Goal: Task Accomplishment & Management: Complete application form

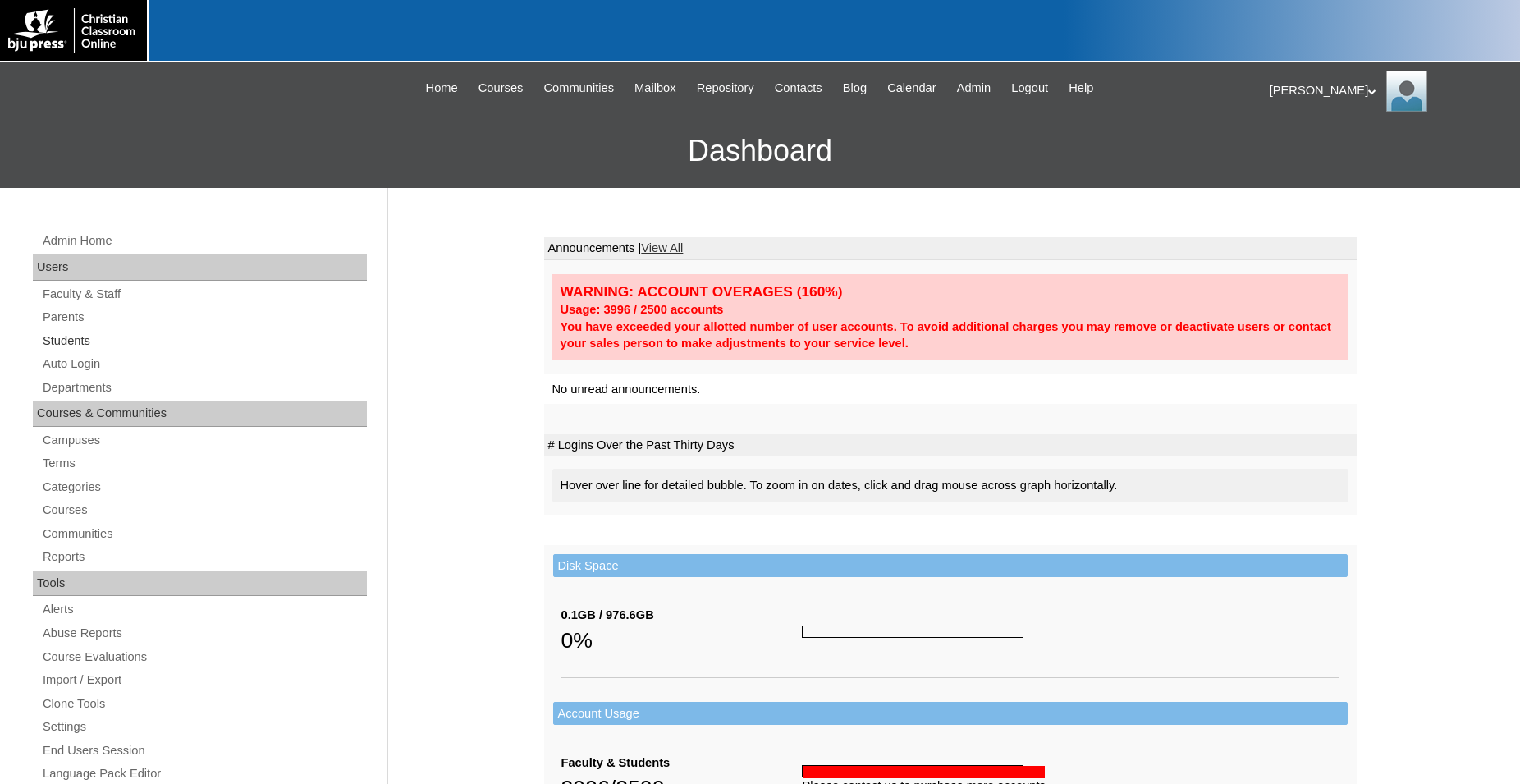
click at [72, 343] on link "Students" at bounding box center [204, 341] width 326 height 20
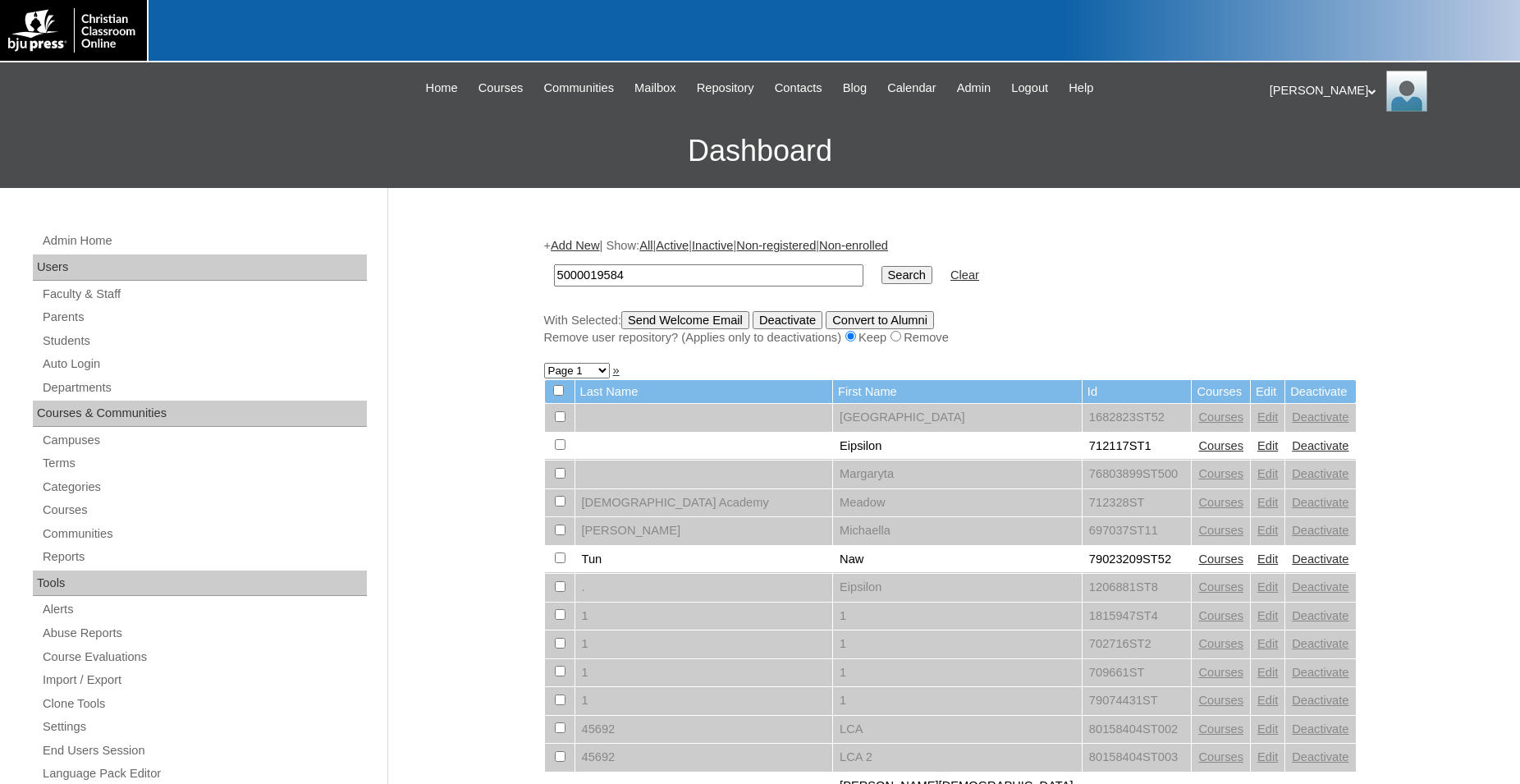
type input "5000019584"
click at [881, 266] on input "Search" at bounding box center [906, 274] width 51 height 18
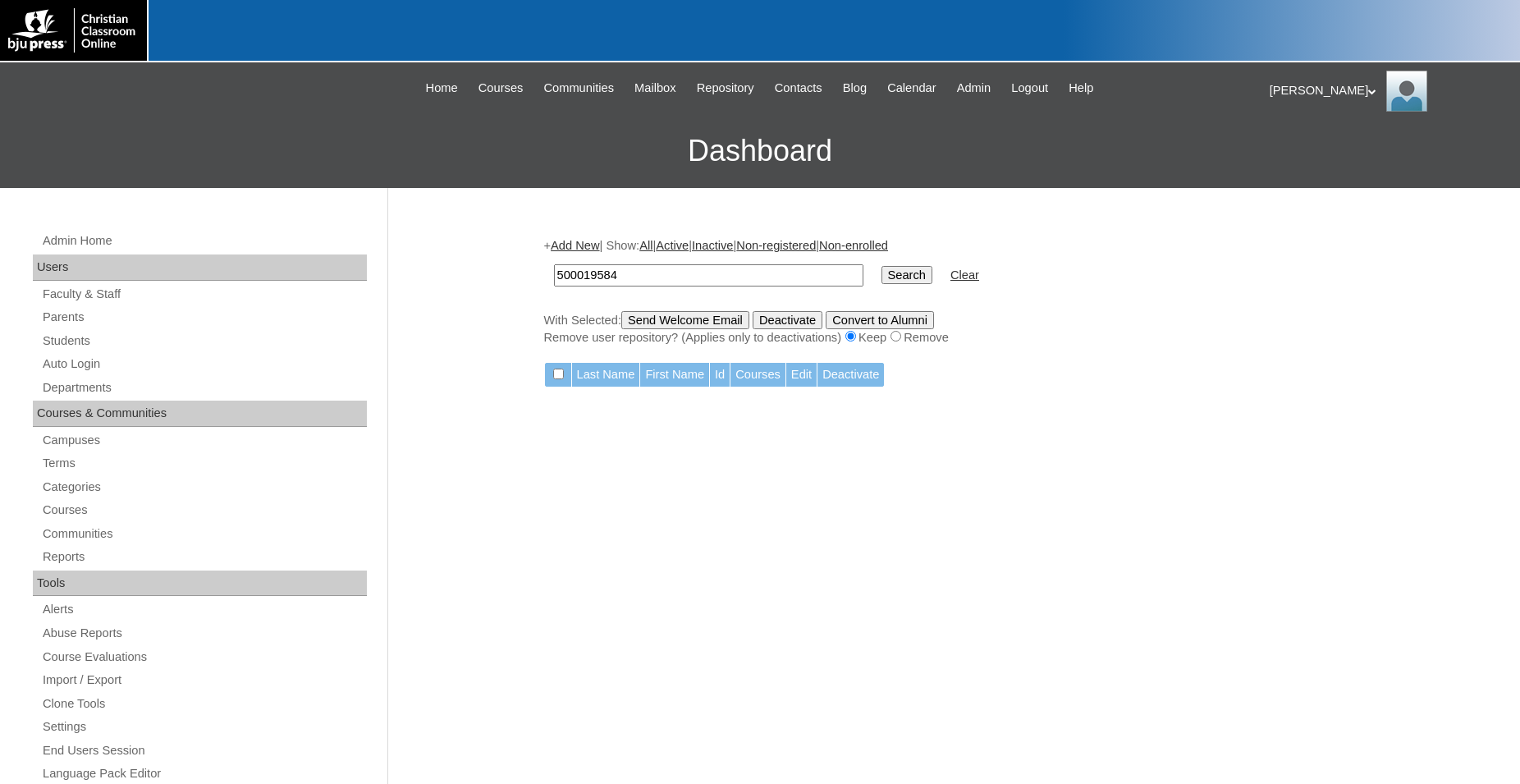
type input "500019584"
click at [881, 266] on input "Search" at bounding box center [906, 274] width 51 height 18
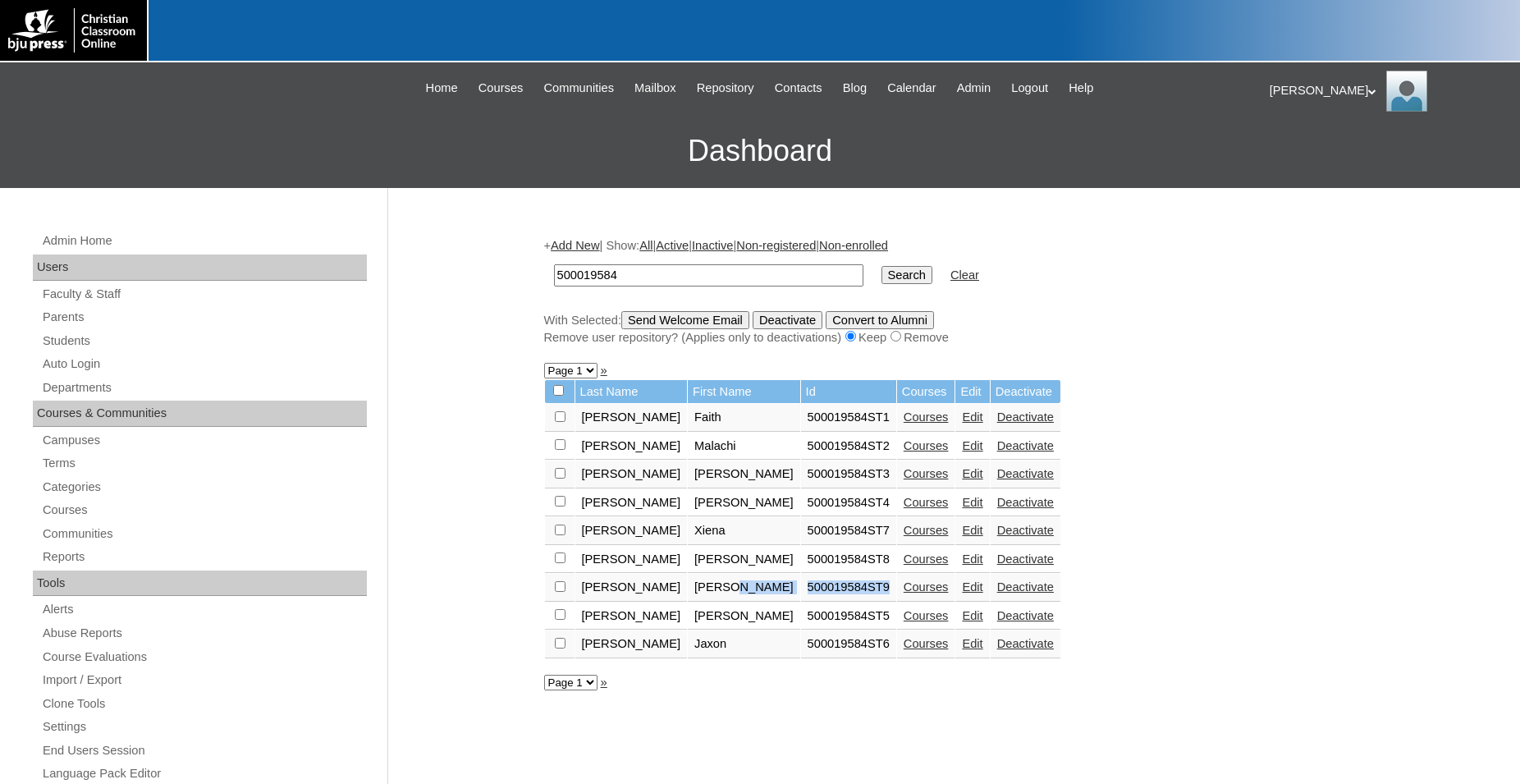
drag, startPoint x: 830, startPoint y: 595, endPoint x: 745, endPoint y: 598, distance: 85.1
click at [745, 598] on tr "[PERSON_NAME] [PERSON_NAME] 500019584ST9 Courses Edit Deactivate" at bounding box center [803, 588] width 515 height 28
copy tr "500019584ST9"
click at [598, 247] on link "Add New" at bounding box center [575, 246] width 48 height 13
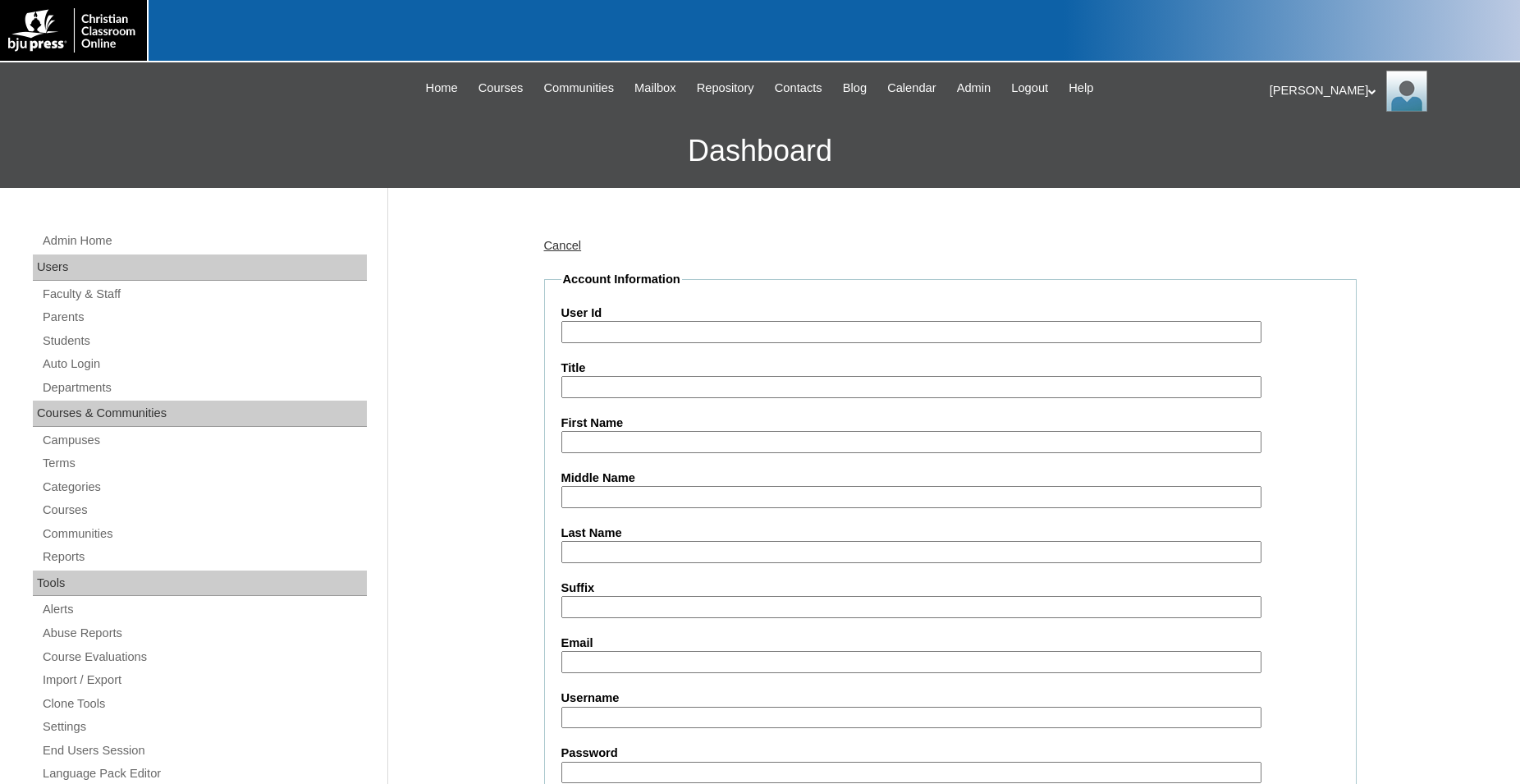
click at [684, 334] on input "User Id" at bounding box center [911, 332] width 700 height 22
paste input "500019584ST9"
type input "500019584ST10"
click at [642, 447] on input "First Name" at bounding box center [911, 442] width 700 height 22
type input "Ayden"
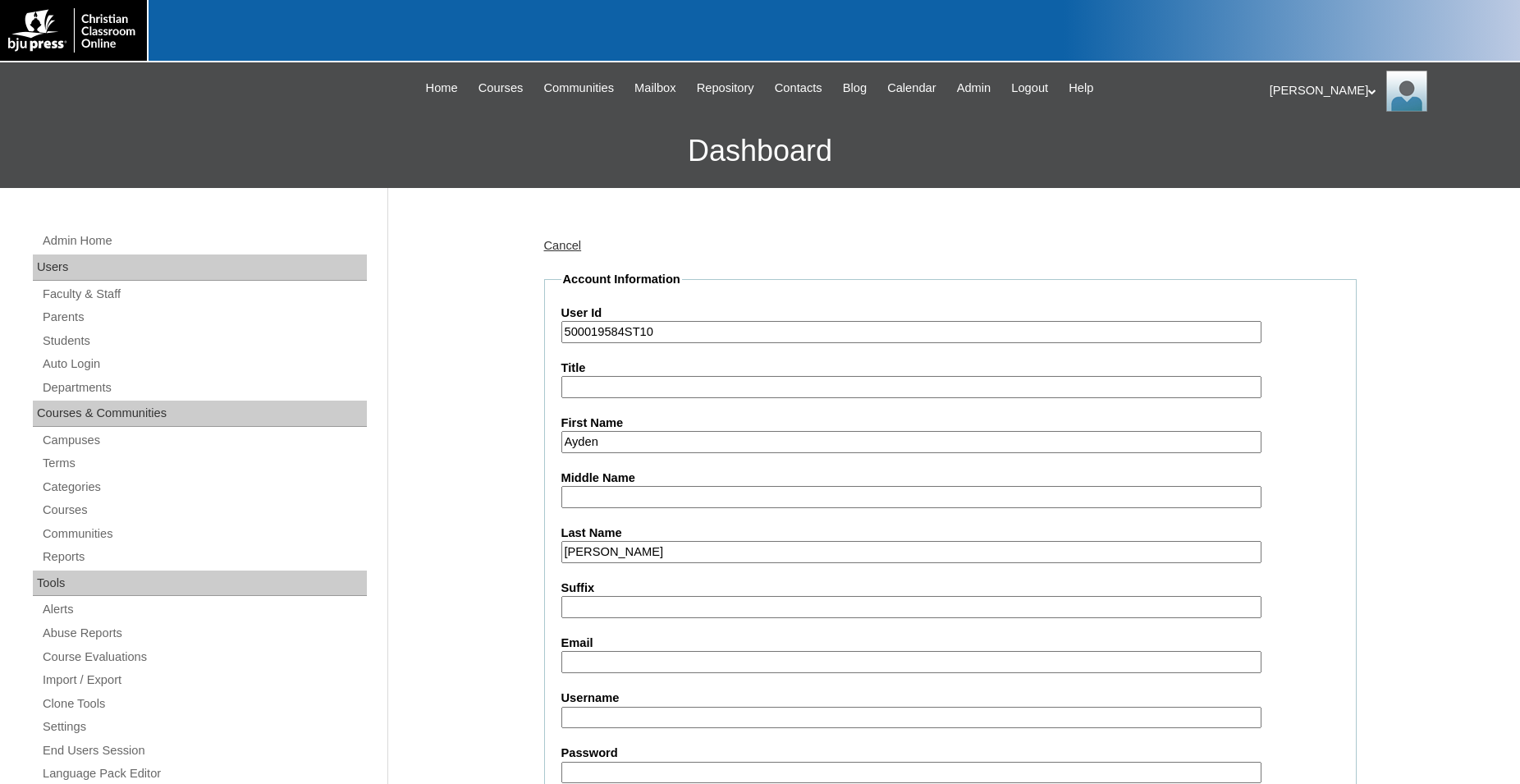
type input "Wade"
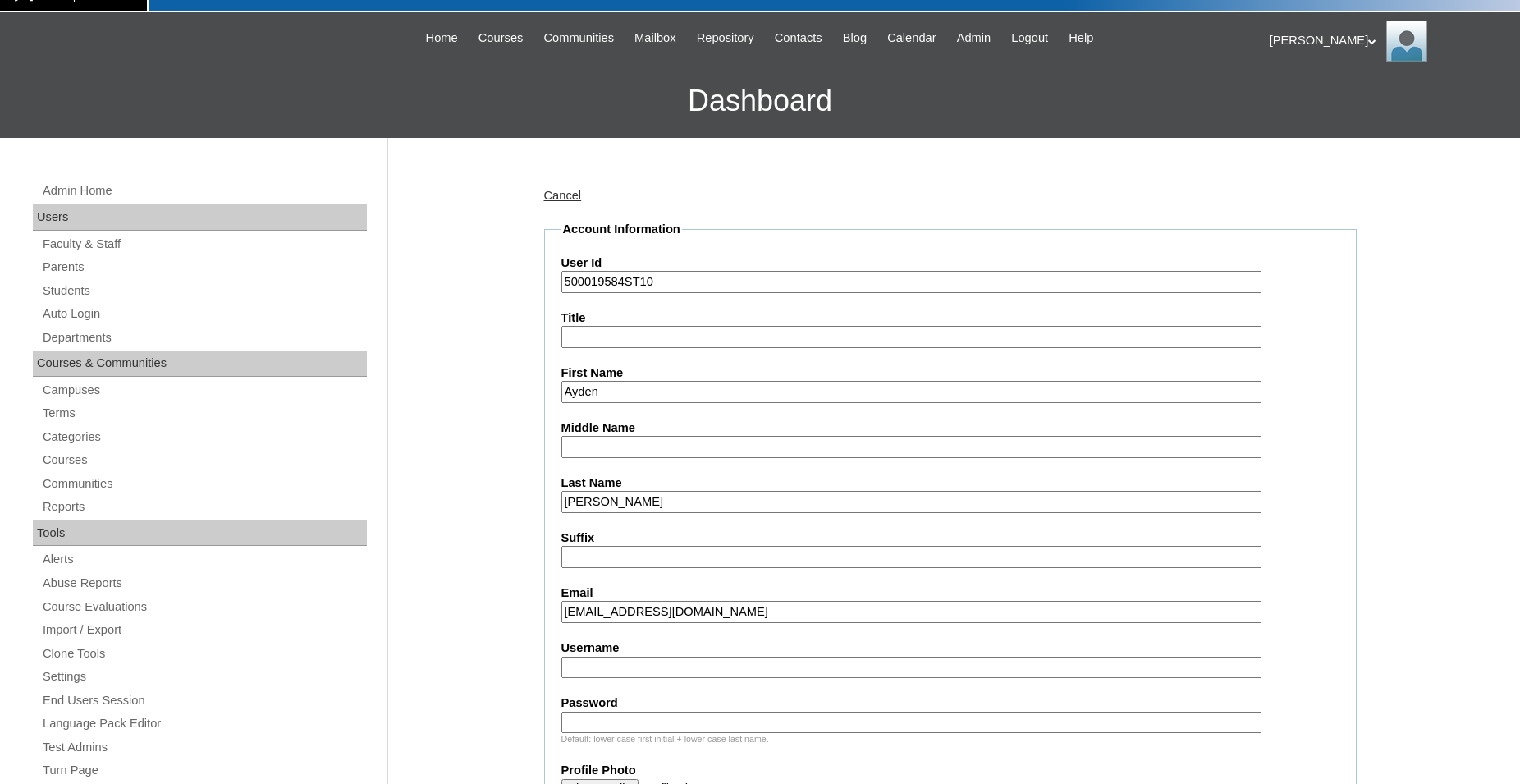
scroll to position [83, 0]
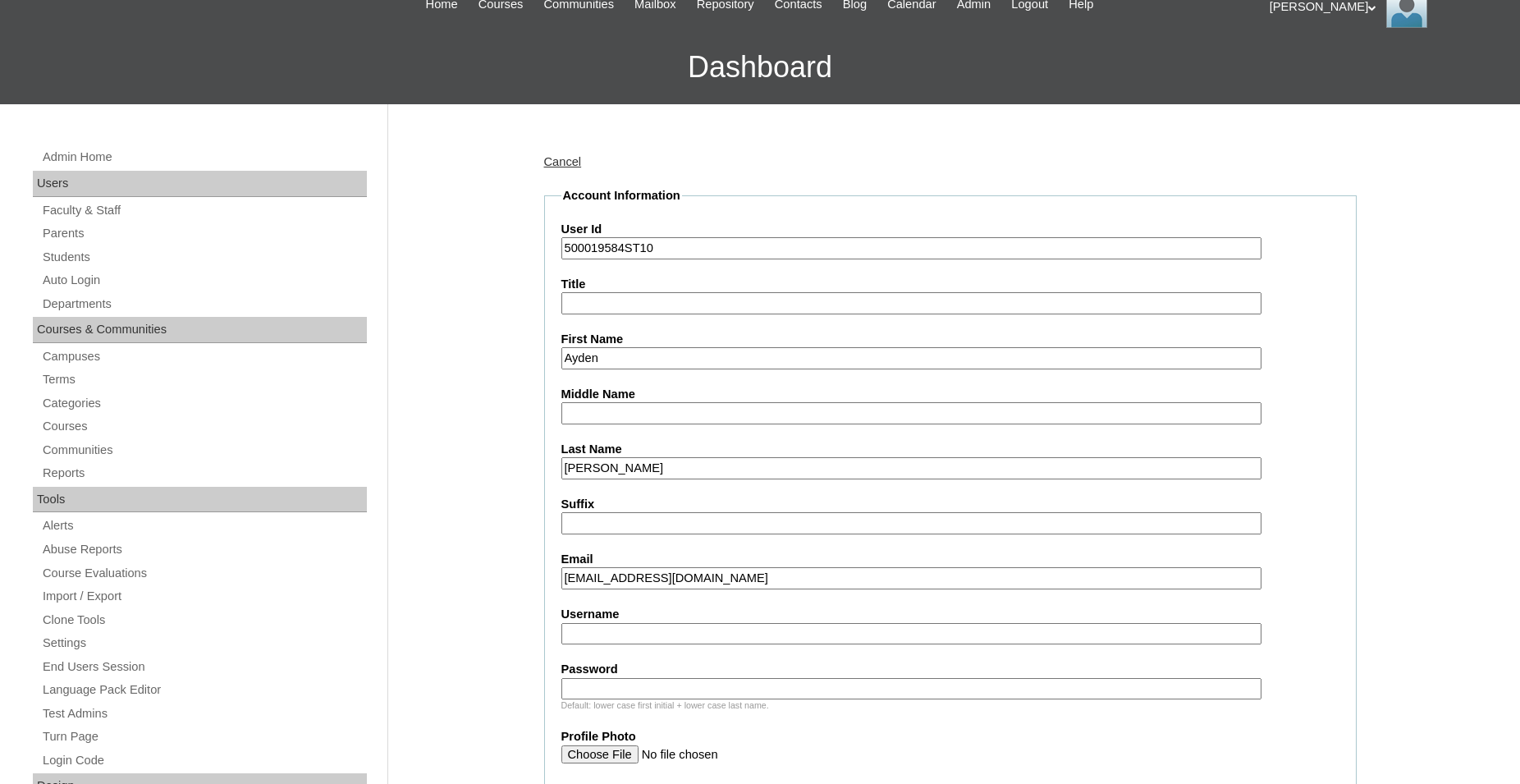
type input "lk_yoder@yahoo.com"
click at [688, 633] on input "Username" at bounding box center [911, 634] width 700 height 22
type input "w"
type input "ayden.w"
click at [687, 687] on input "Password" at bounding box center [911, 689] width 700 height 22
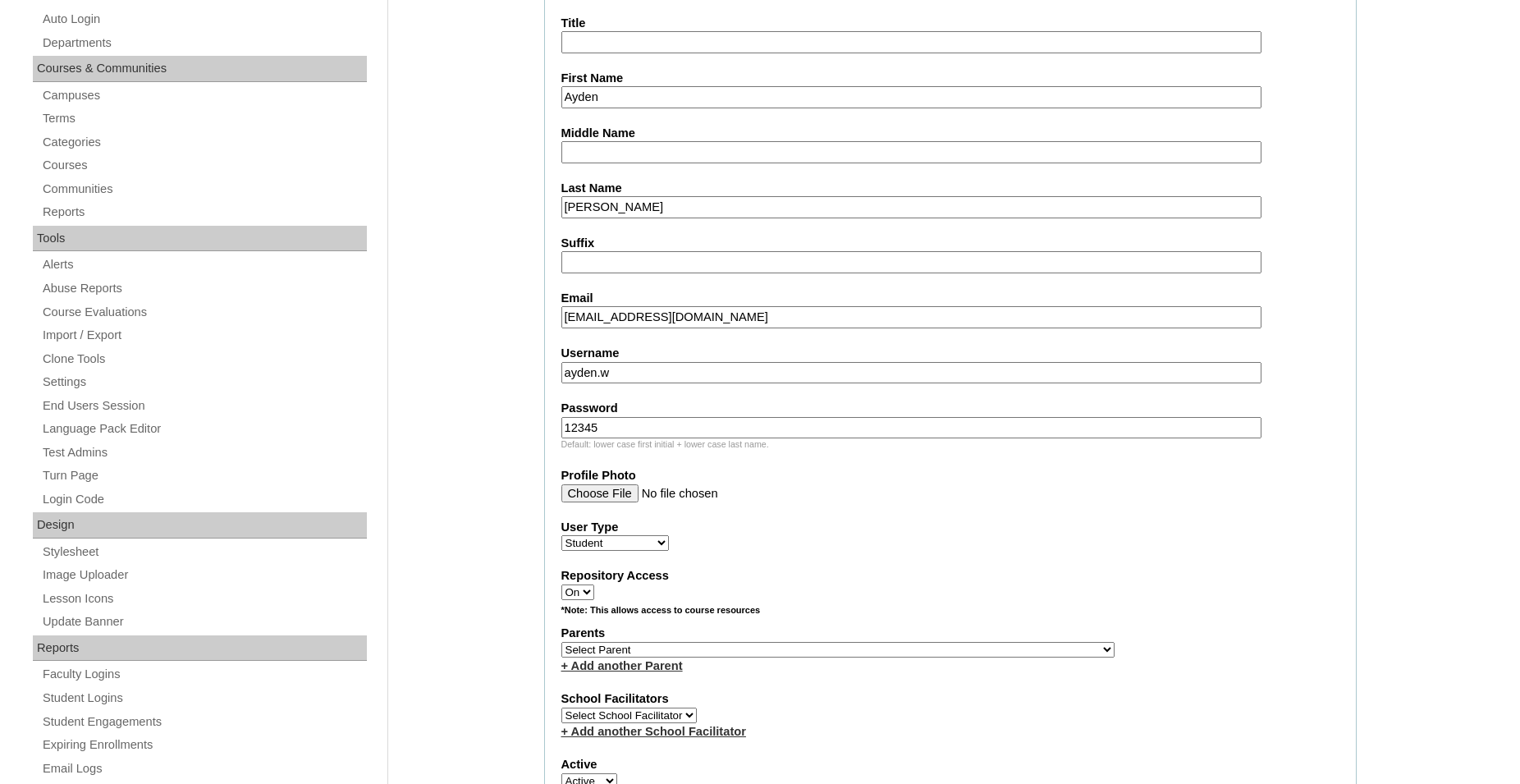
scroll to position [502, 0]
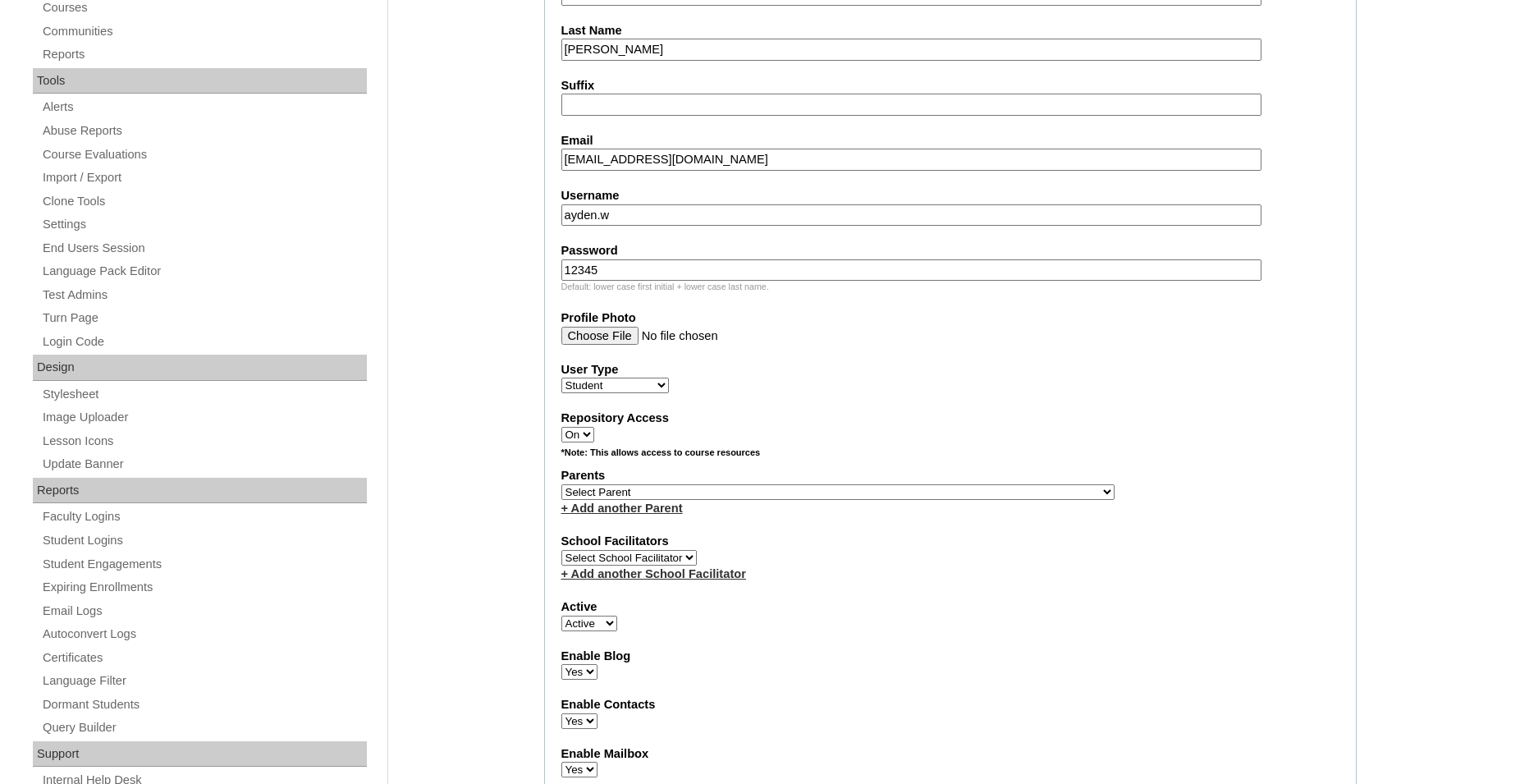
type input "12345"
select select "36341"
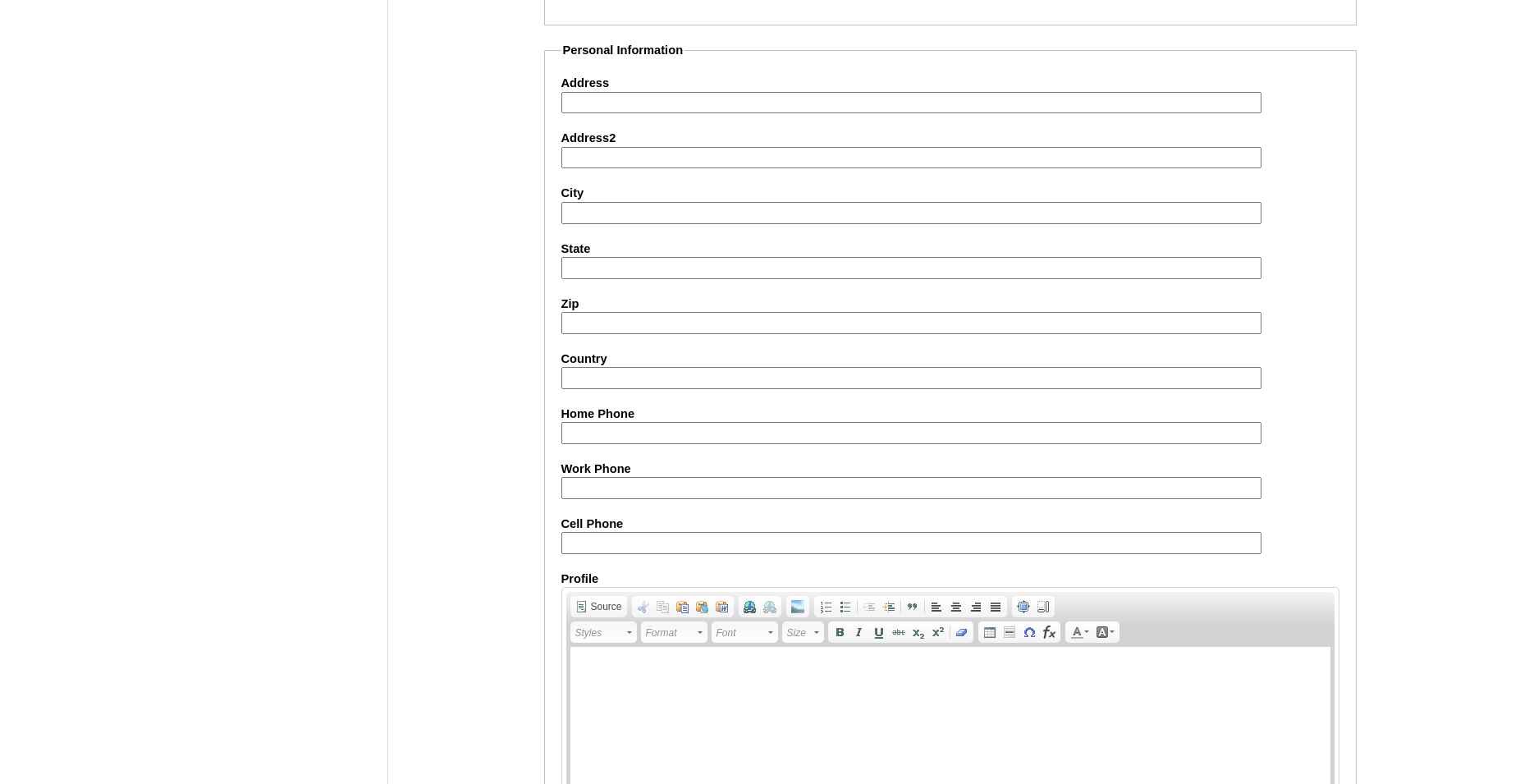
scroll to position [1739, 0]
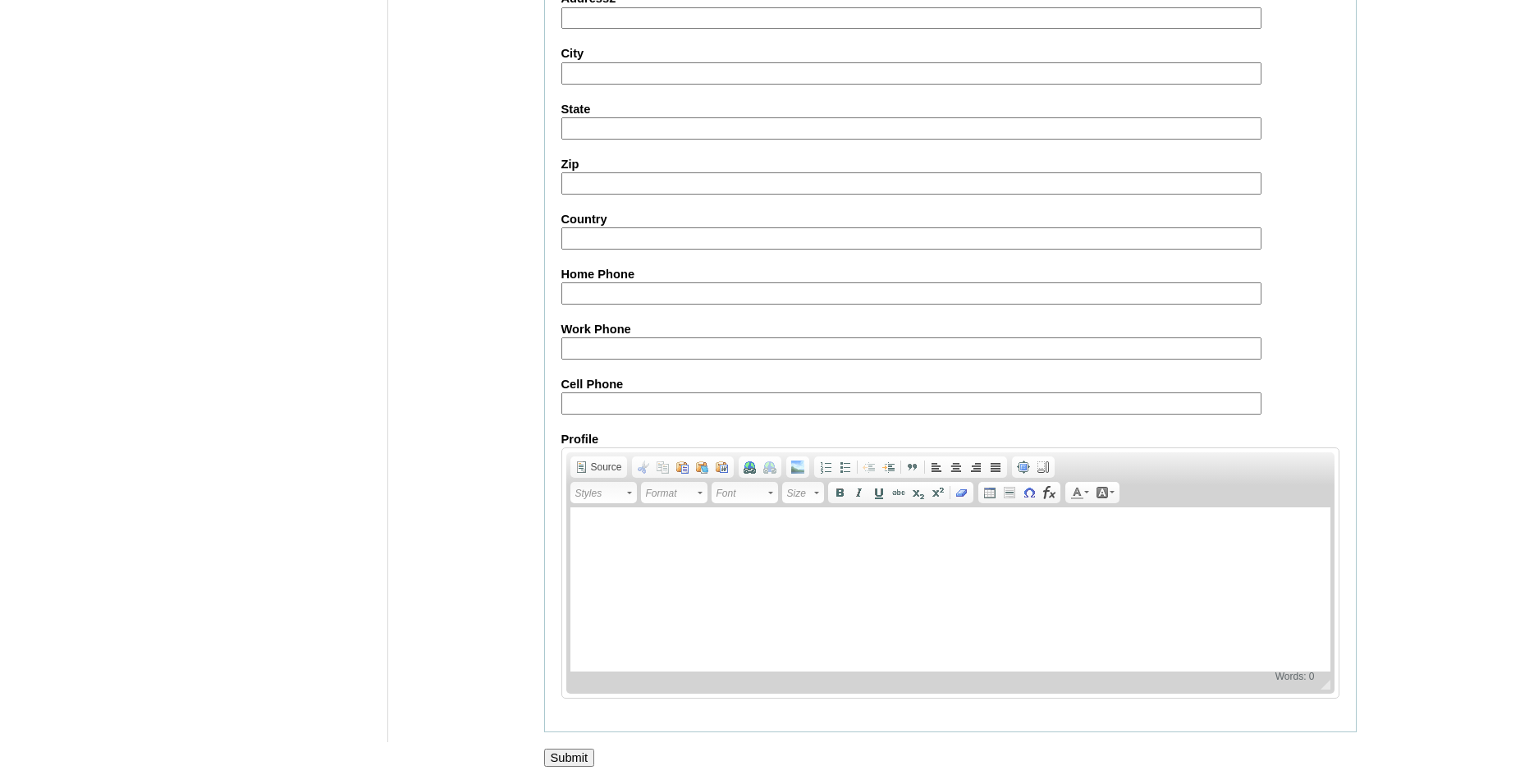
click at [564, 754] on input "Submit" at bounding box center [569, 756] width 51 height 18
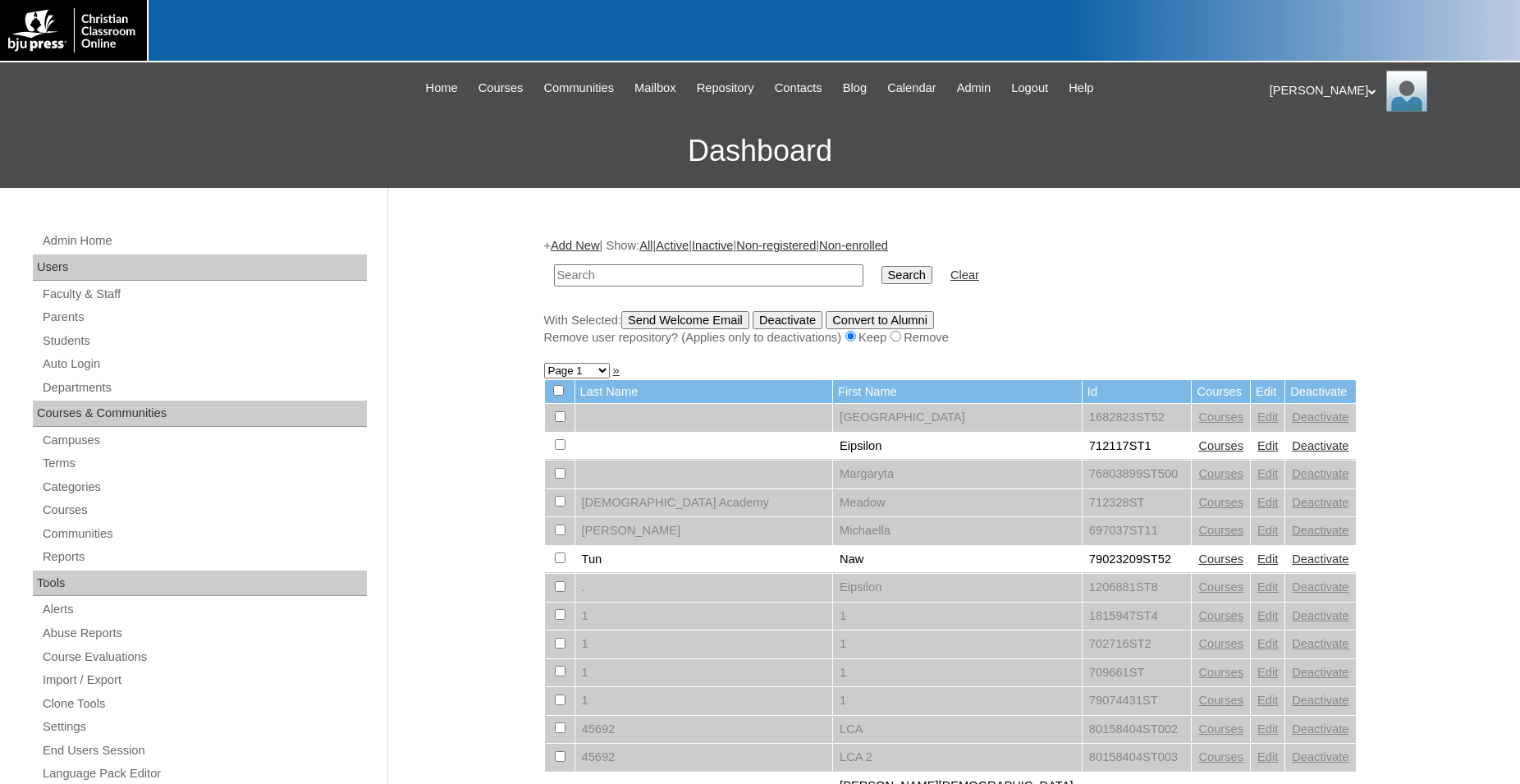
click at [734, 275] on input "text" at bounding box center [709, 275] width 310 height 22
click at [589, 244] on link "Add New" at bounding box center [575, 246] width 48 height 13
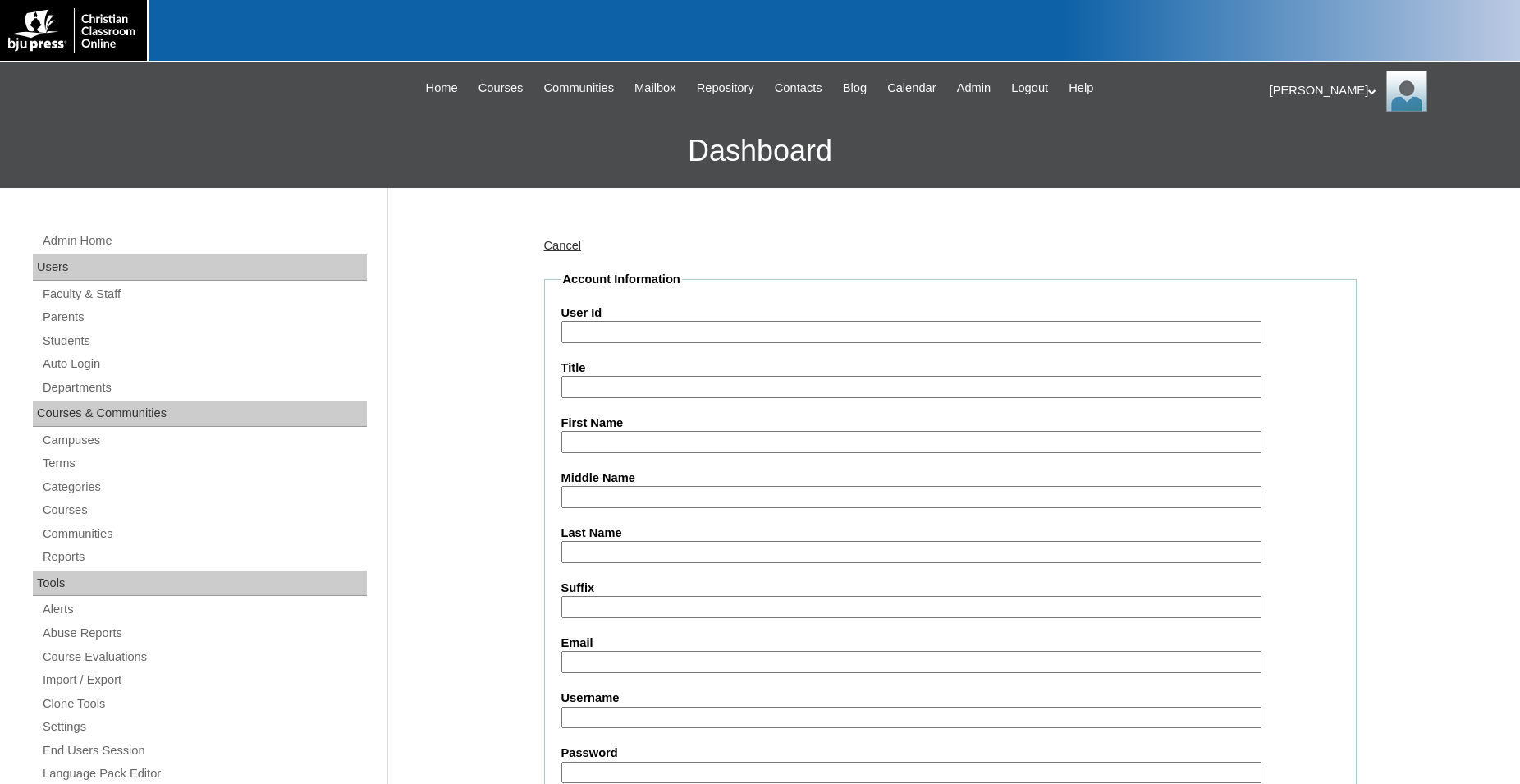
click at [622, 331] on input "User Id" at bounding box center [911, 332] width 700 height 22
paste input "500019584ST9"
type input "500019584ST11"
click at [642, 447] on input "First Name" at bounding box center [911, 442] width 700 height 22
type input "Savannah"
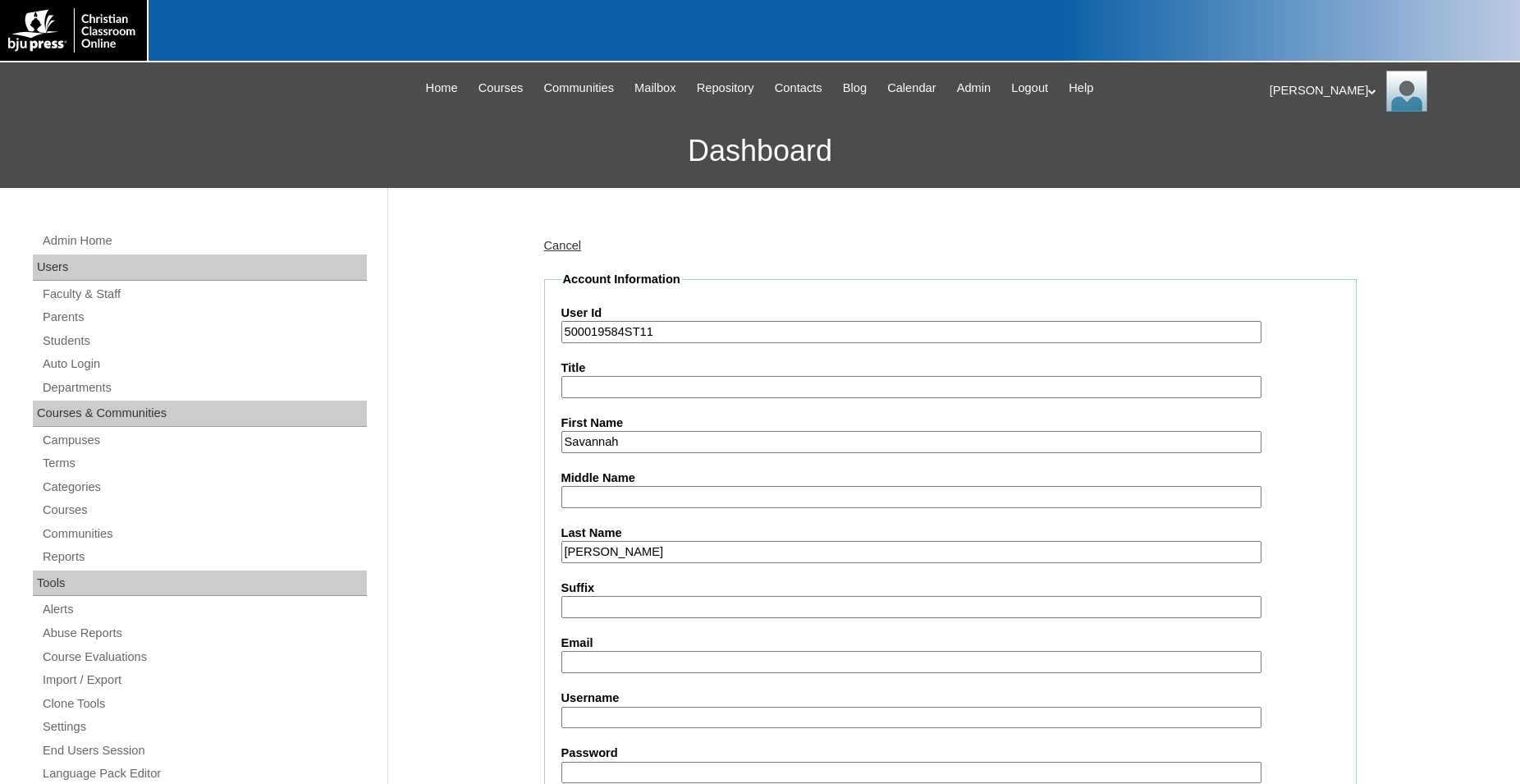
type input "[PERSON_NAME]"
type input "lk_yoder@yahoo.com"
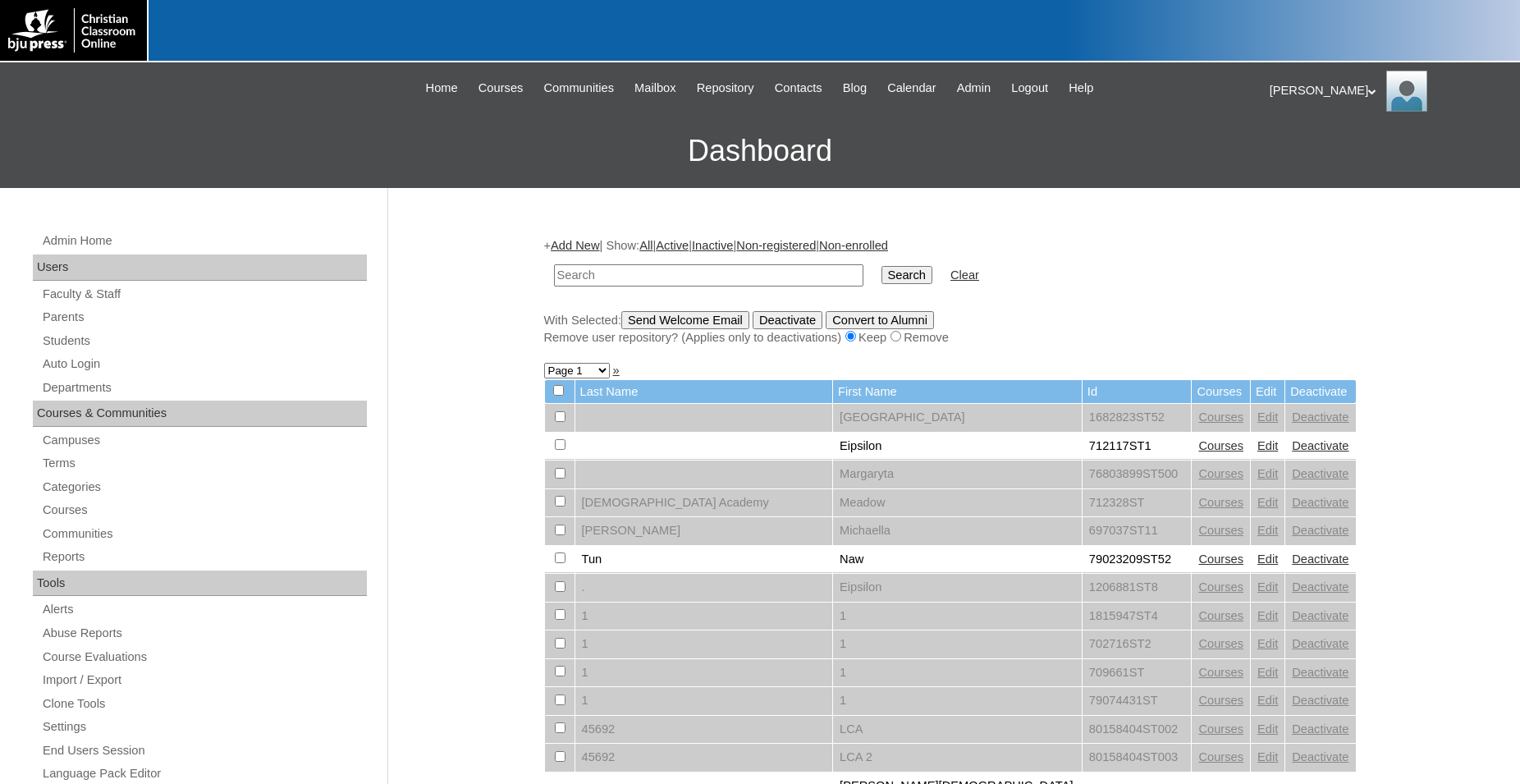
click at [705, 273] on input "text" at bounding box center [709, 275] width 310 height 22
type input "500019584ST11"
click at [881, 266] on input "Search" at bounding box center [906, 274] width 51 height 18
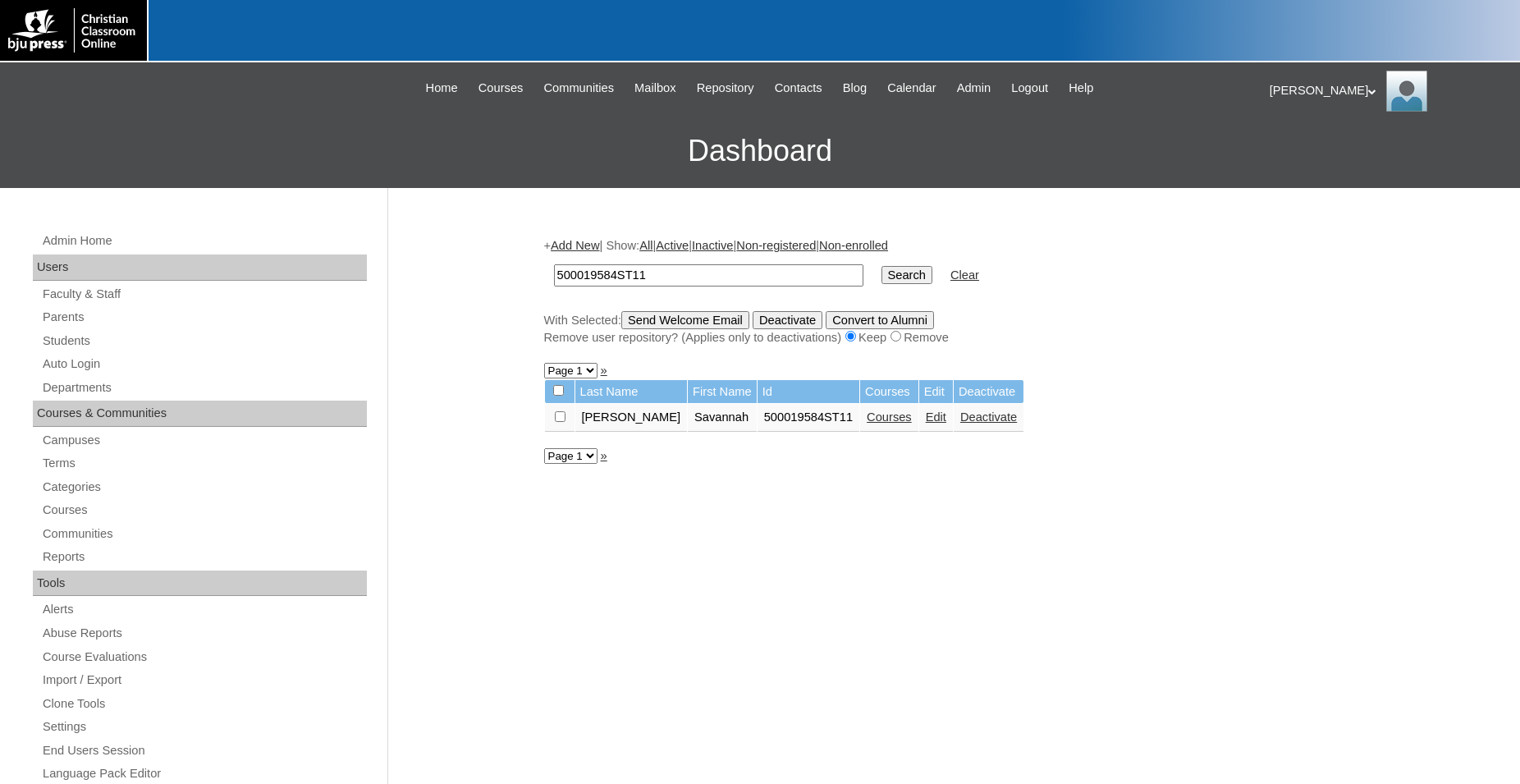
click at [926, 424] on link "Edit" at bounding box center [936, 417] width 20 height 13
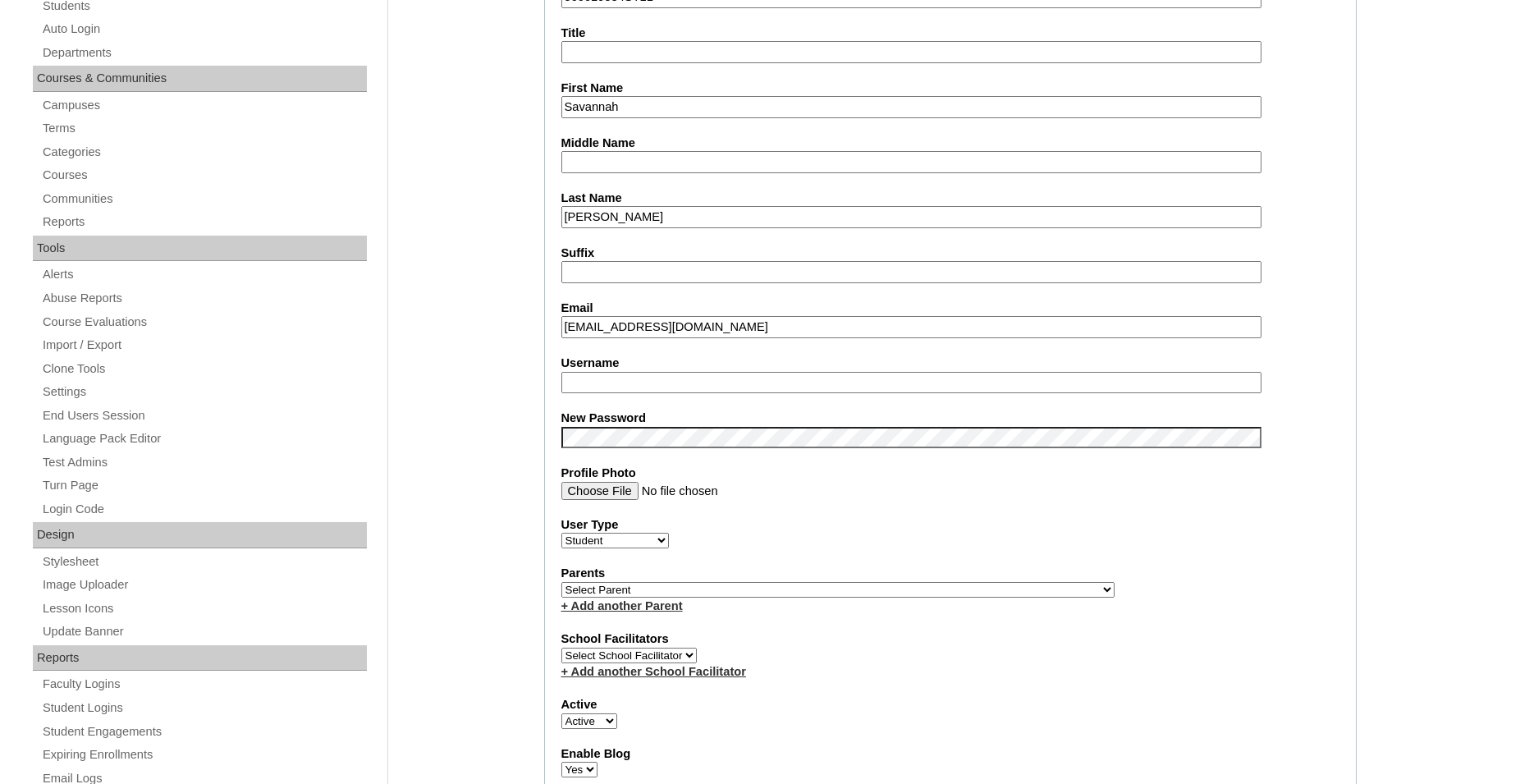
click at [689, 384] on input "Username" at bounding box center [911, 383] width 700 height 22
type input "savannah.[PERSON_NAME]"
select select "36341"
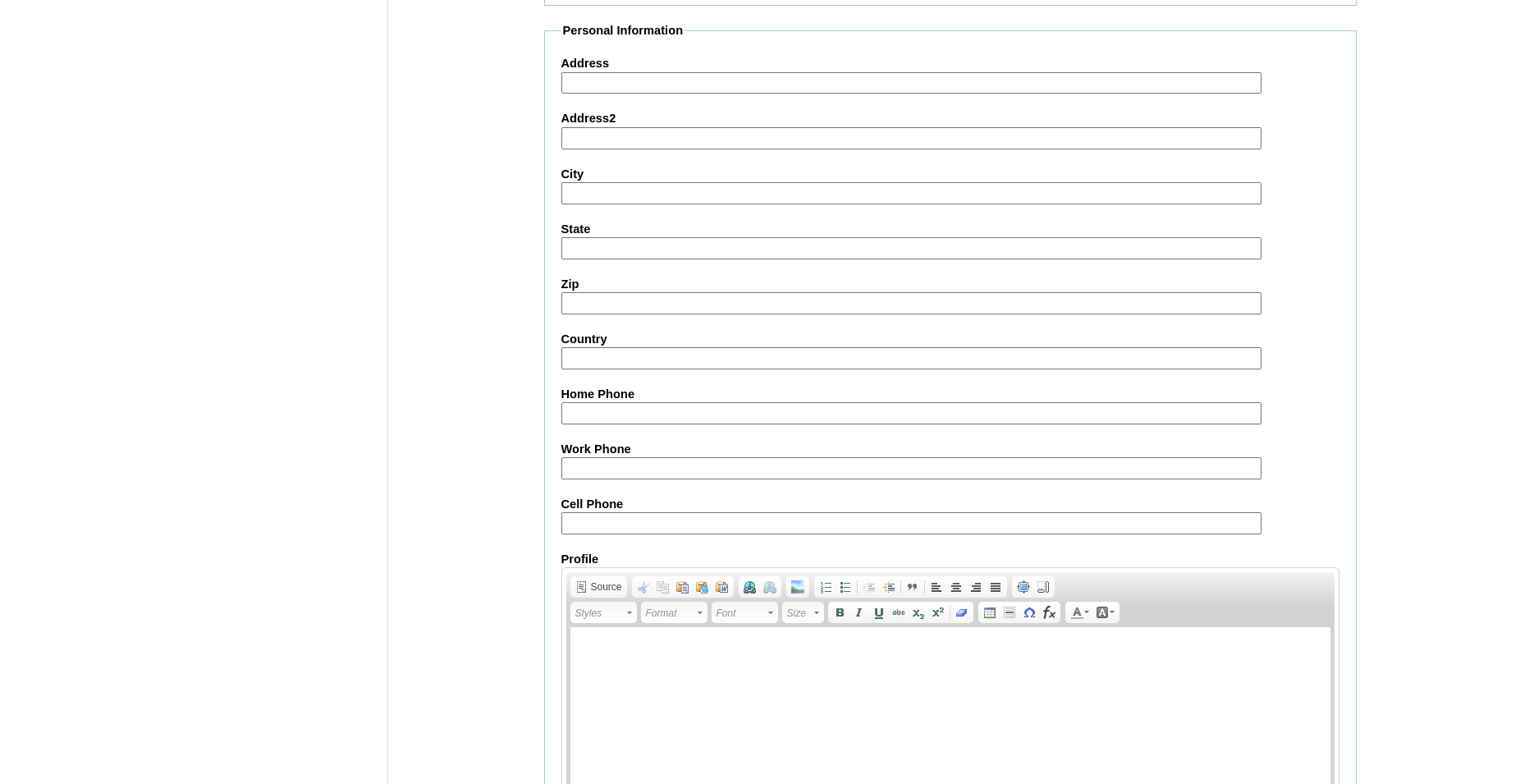
scroll to position [1727, 0]
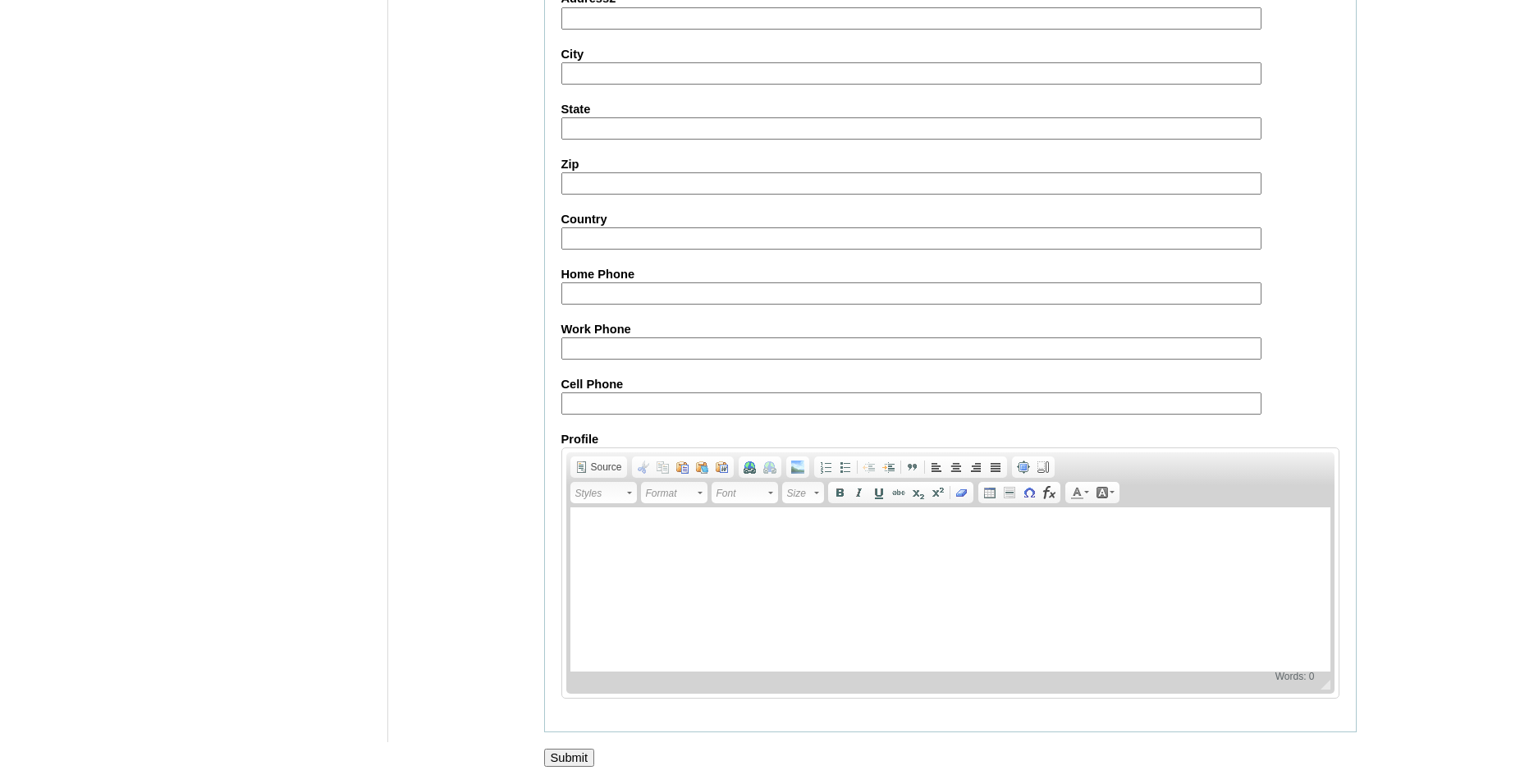
click at [571, 754] on input "Submit" at bounding box center [569, 756] width 51 height 18
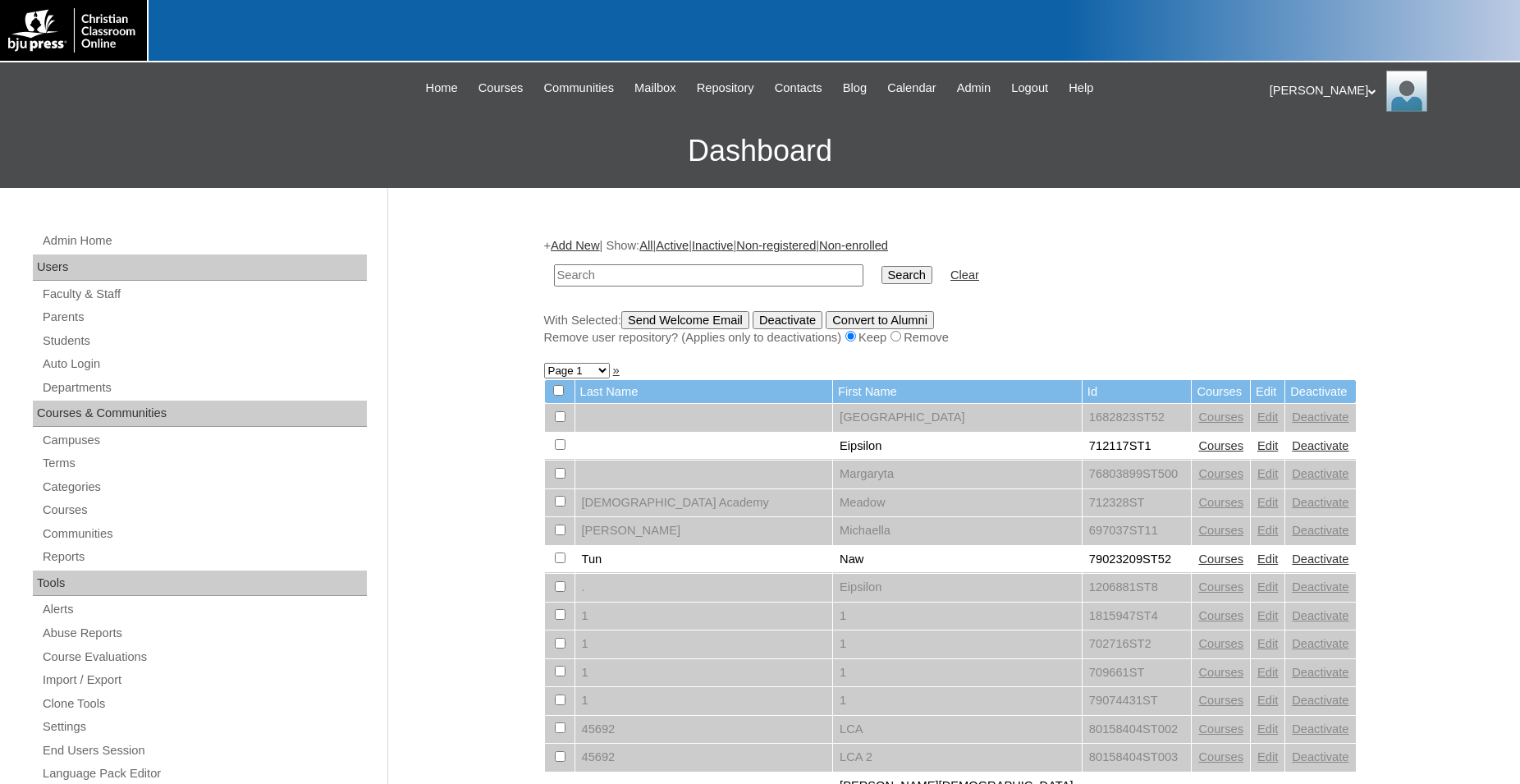
click at [627, 270] on input "text" at bounding box center [709, 275] width 310 height 22
click at [556, 271] on input "500019584ST9" at bounding box center [709, 275] width 310 height 22
type input "500019584"
click at [881, 266] on input "Search" at bounding box center [906, 274] width 51 height 18
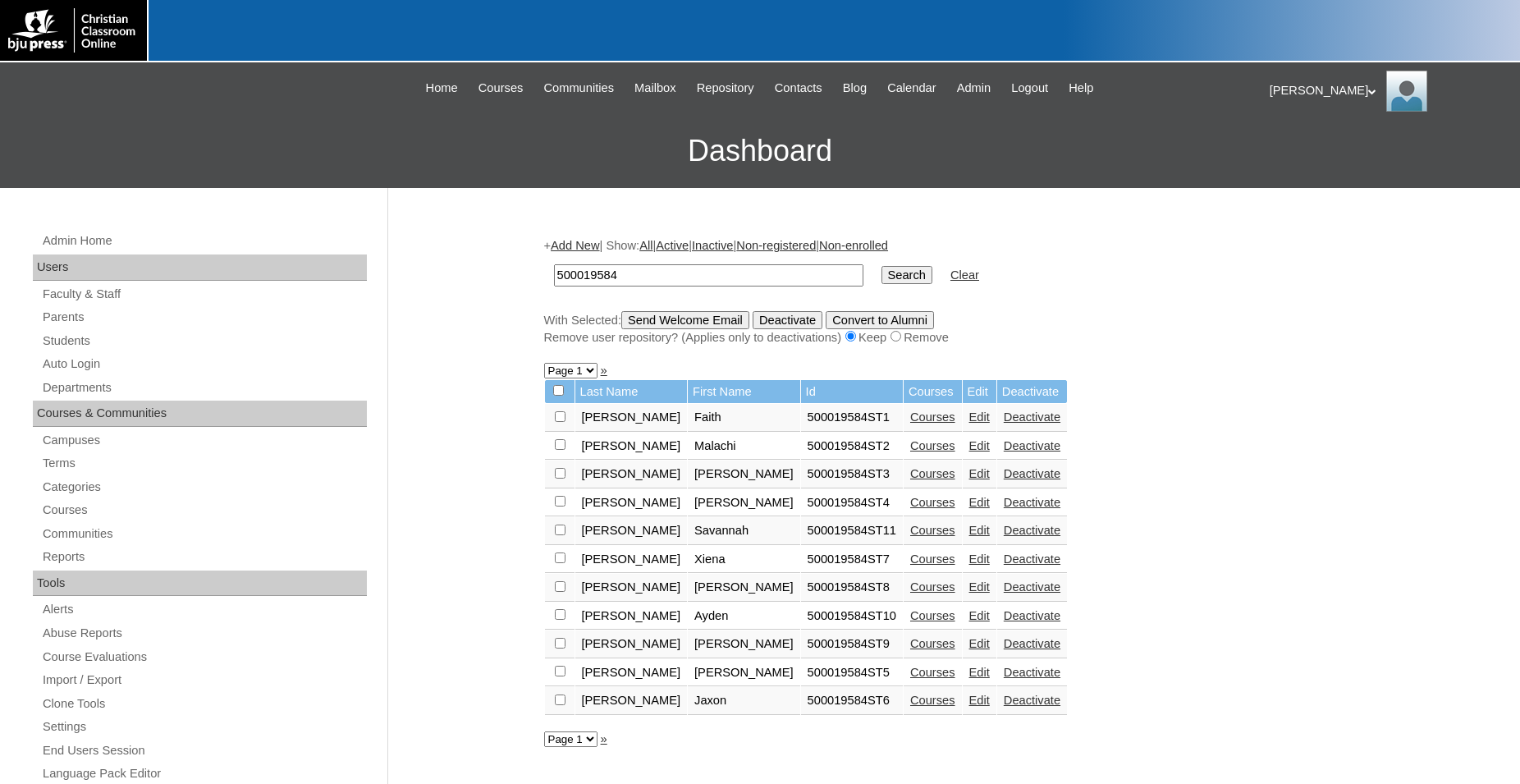
click at [969, 422] on link "Edit" at bounding box center [980, 417] width 20 height 13
click at [969, 449] on link "Edit" at bounding box center [980, 446] width 20 height 13
